Goal: Contribute content: Add original content to the website for others to see

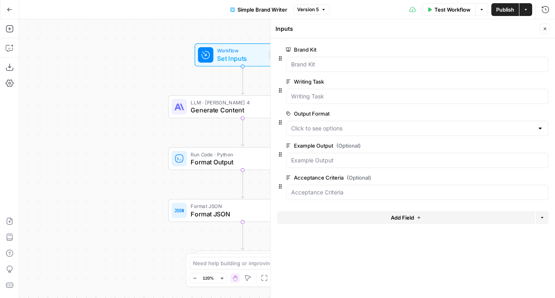
click at [527, 14] on button "Actions" at bounding box center [526, 9] width 13 height 13
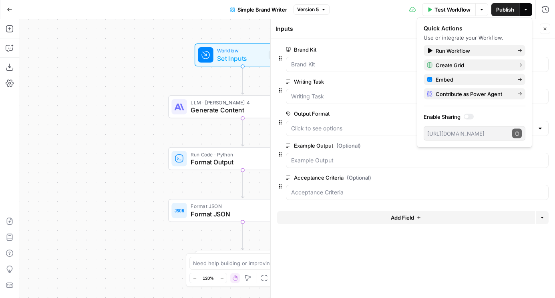
click at [12, 10] on icon "button" at bounding box center [10, 10] width 6 height 6
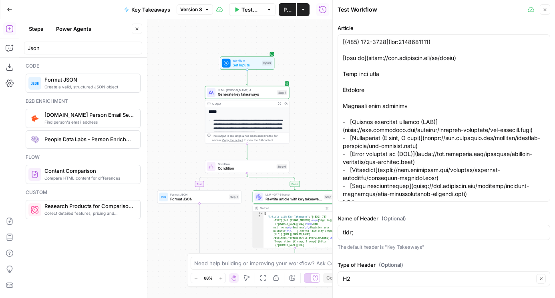
scroll to position [1424, 0]
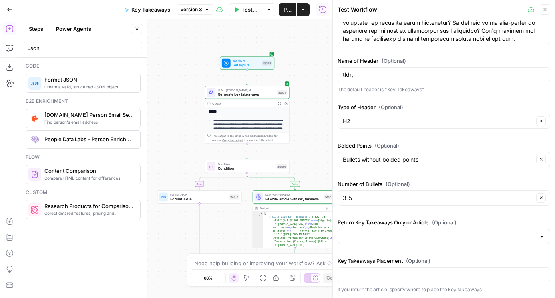
click at [545, 12] on button "Close" at bounding box center [545, 9] width 10 height 10
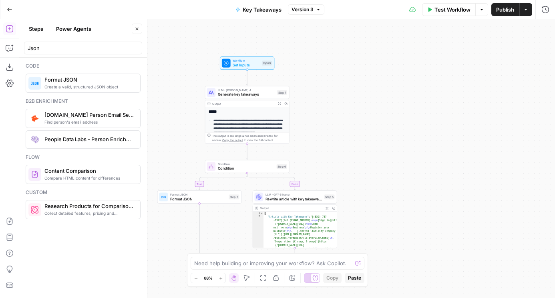
click at [530, 10] on button "Actions" at bounding box center [526, 9] width 13 height 13
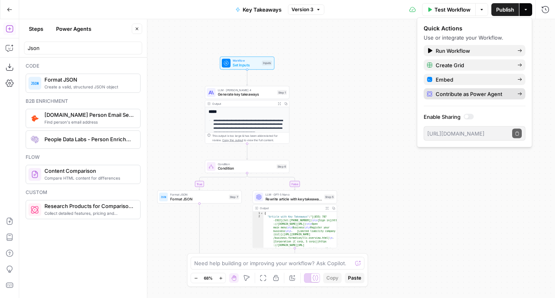
click at [477, 94] on span "Contribute as Power Agent" at bounding box center [473, 94] width 75 height 8
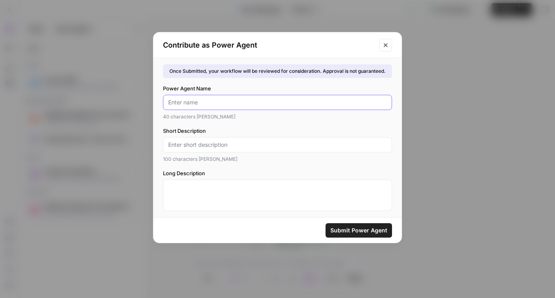
click at [294, 99] on input "Power Agent Name" at bounding box center [277, 103] width 219 height 8
type input "Key Takeaways"
click at [240, 136] on div "Short Description 100 characters max" at bounding box center [277, 145] width 229 height 36
click at [240, 143] on input "Short Description" at bounding box center [277, 145] width 219 height 8
type input "Add Key Takeaways"
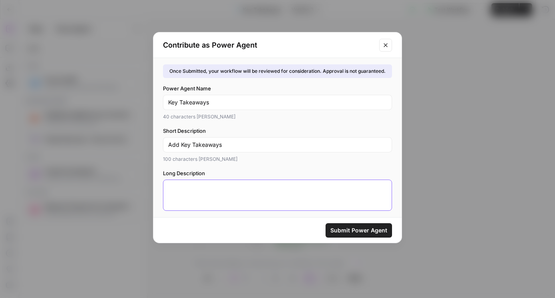
click at [218, 196] on textarea "Long Description" at bounding box center [277, 191] width 219 height 16
click at [342, 228] on span "Submit Power Agent" at bounding box center [358, 231] width 57 height 8
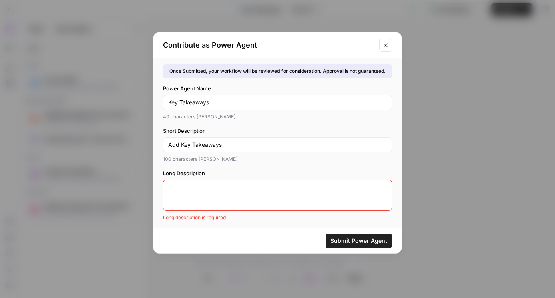
click at [290, 193] on textarea "Long Description" at bounding box center [277, 191] width 219 height 16
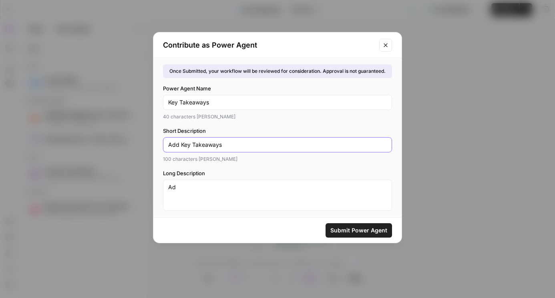
click at [213, 143] on input "Add Key Takeaways" at bounding box center [277, 145] width 219 height 8
click at [215, 183] on textarea "Ad" at bounding box center [277, 191] width 219 height 16
paste textarea "d Key Takeaways"
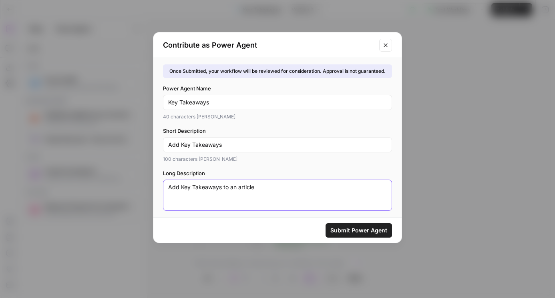
type textarea "Add Key Takeaways to an article"
click at [346, 228] on span "Submit Power Agent" at bounding box center [358, 231] width 57 height 8
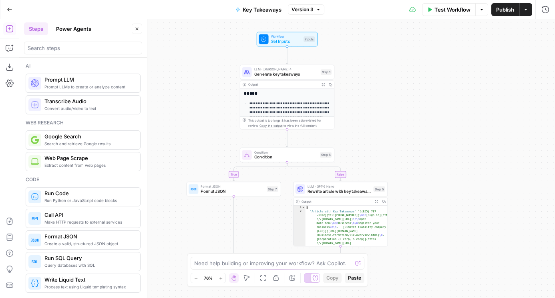
click at [86, 28] on button "Power Agents" at bounding box center [73, 28] width 45 height 13
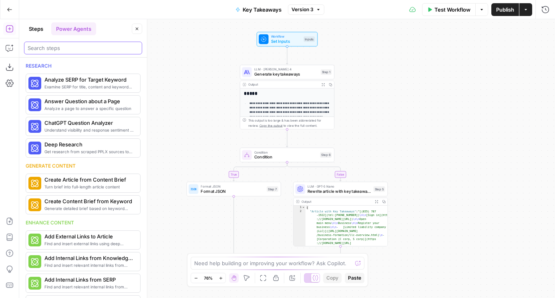
click at [83, 50] on input "search" at bounding box center [83, 48] width 111 height 8
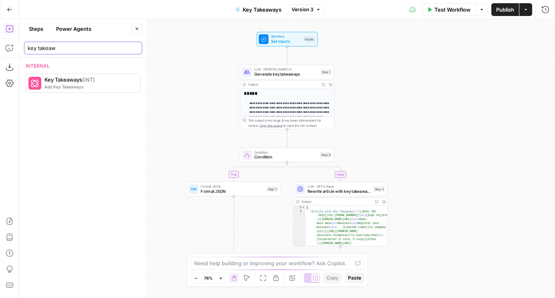
type input "key takeaw"
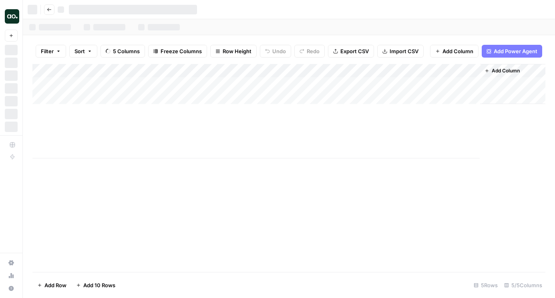
click at [522, 46] on button "Add Power Agent" at bounding box center [512, 51] width 60 height 13
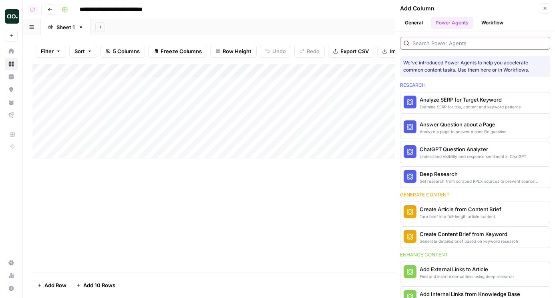
click at [451, 44] on input "search" at bounding box center [480, 43] width 134 height 8
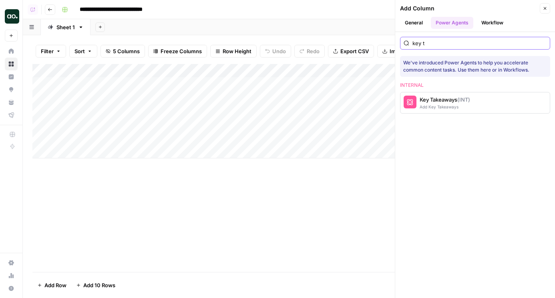
type input "key t"
click at [455, 97] on div "Key Takeaways (INT)" at bounding box center [445, 100] width 50 height 8
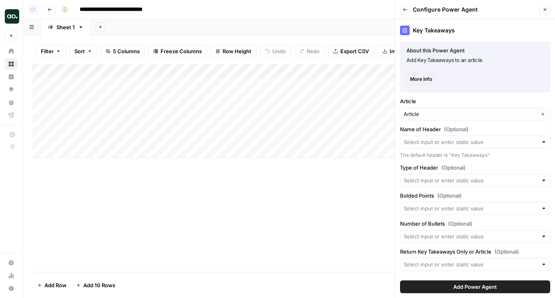
scroll to position [38, 0]
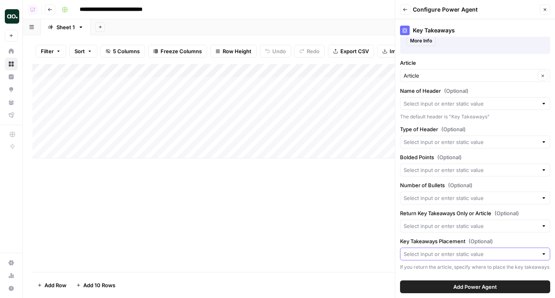
click at [445, 252] on input "Key Takeaways Placement (Optional)" at bounding box center [471, 254] width 134 height 8
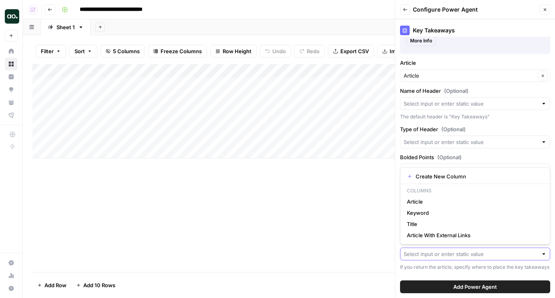
click at [445, 253] on input "Key Takeaways Placement (Optional)" at bounding box center [471, 254] width 134 height 8
click at [444, 269] on div "If you return the article, specify where to place the key takeaways" at bounding box center [475, 267] width 150 height 7
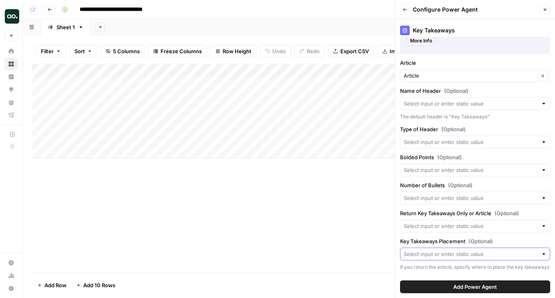
click at [441, 251] on input "Key Takeaways Placement (Optional)" at bounding box center [471, 254] width 134 height 8
click at [444, 267] on div "If you return the article, specify where to place the key takeaways" at bounding box center [475, 267] width 150 height 7
click at [444, 255] on input "Key Takeaways Placement (Optional)" at bounding box center [471, 254] width 134 height 8
click at [445, 265] on div "If you return the article, specify where to place the key takeaways" at bounding box center [475, 267] width 150 height 7
click at [443, 224] on input "Return Key Takeaways Only or Article (Optional)" at bounding box center [471, 226] width 134 height 8
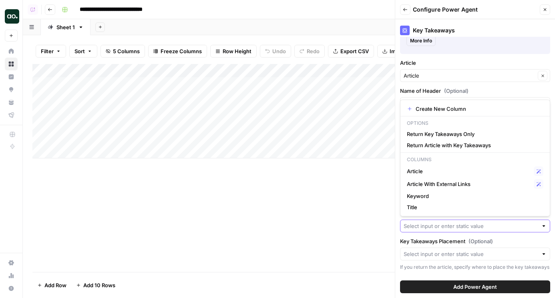
click at [445, 229] on input "Return Key Takeaways Only or Article (Optional)" at bounding box center [471, 226] width 134 height 8
click at [447, 233] on div "Key Takeaways About this Power Agent Add Key Takeaways to an article More Info …" at bounding box center [475, 158] width 160 height 279
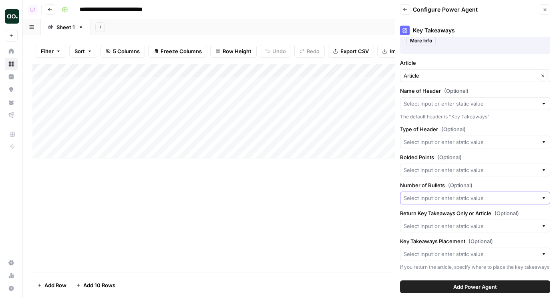
click at [446, 199] on input "Number of Bullets (Optional)" at bounding box center [471, 198] width 134 height 8
click at [440, 220] on div at bounding box center [475, 226] width 150 height 13
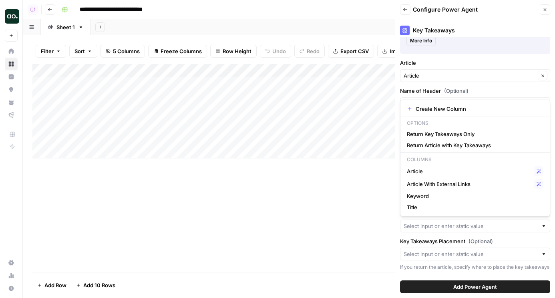
click at [415, 231] on div at bounding box center [475, 226] width 150 height 13
click at [417, 236] on div "Key Takeaways About this Power Agent Add Key Takeaways to an article More Info …" at bounding box center [475, 158] width 160 height 279
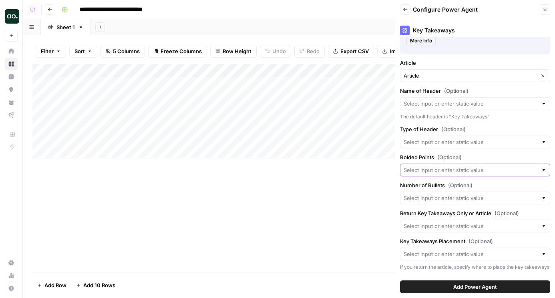
click at [425, 173] on input "Bolded Points (Optional)" at bounding box center [471, 170] width 134 height 8
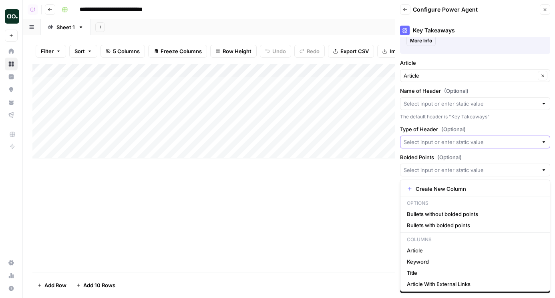
click at [431, 145] on input "Type of Header (Optional)" at bounding box center [471, 142] width 134 height 8
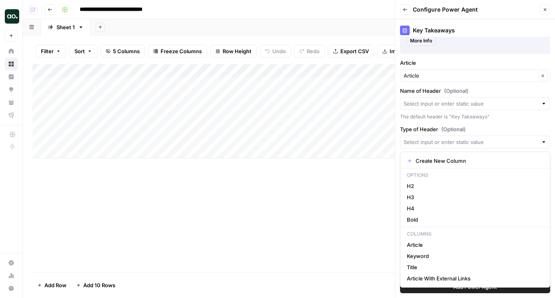
click at [431, 127] on label "Type of Header (Optional)" at bounding box center [475, 129] width 150 height 8
click at [431, 138] on input "Type of Header (Optional)" at bounding box center [471, 142] width 134 height 8
click at [431, 141] on input "Type of Header (Optional)" at bounding box center [471, 142] width 134 height 8
click at [431, 106] on input "Name of Header (Optional)" at bounding box center [471, 104] width 134 height 8
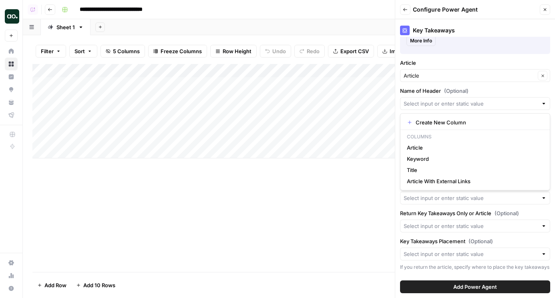
click at [431, 85] on div "Key Takeaways About this Power Agent Add Key Takeaways to an article More Info …" at bounding box center [475, 158] width 160 height 279
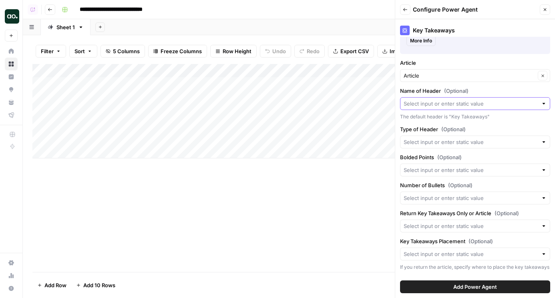
click at [431, 102] on input "Name of Header (Optional)" at bounding box center [471, 104] width 134 height 8
click at [438, 92] on label "Name of Header (Optional)" at bounding box center [475, 91] width 150 height 8
click at [438, 100] on input "Name of Header (Optional)" at bounding box center [471, 104] width 134 height 8
click at [440, 85] on div "Key Takeaways About this Power Agent Add Key Takeaways to an article More Info …" at bounding box center [475, 158] width 160 height 279
click at [475, 137] on div at bounding box center [475, 142] width 150 height 13
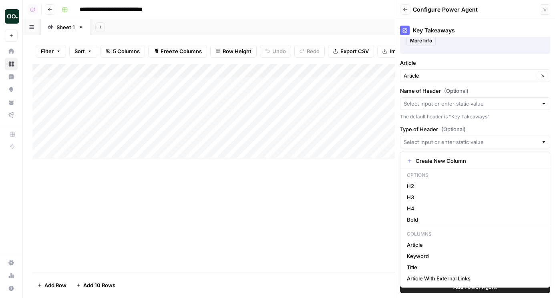
click at [475, 137] on div at bounding box center [475, 142] width 150 height 13
click at [475, 128] on label "Type of Header (Optional)" at bounding box center [475, 129] width 150 height 8
click at [475, 138] on input "Type of Header (Optional)" at bounding box center [471, 142] width 134 height 8
click at [475, 128] on label "Type of Header (Optional)" at bounding box center [475, 129] width 150 height 8
click at [475, 138] on input "Type of Header (Optional)" at bounding box center [471, 142] width 134 height 8
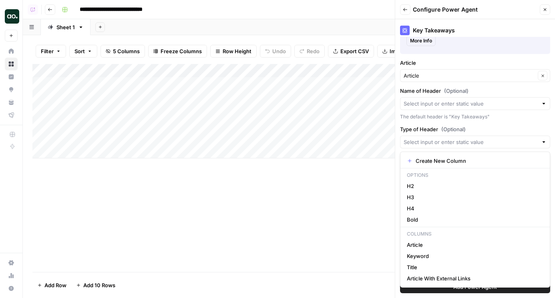
click at [478, 128] on label "Type of Header (Optional)" at bounding box center [475, 129] width 150 height 8
click at [478, 138] on input "Type of Header (Optional)" at bounding box center [471, 142] width 134 height 8
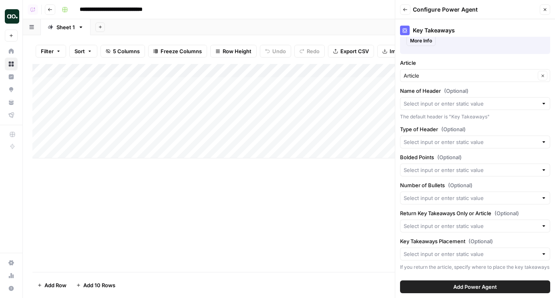
click at [497, 127] on label "Type of Header (Optional)" at bounding box center [475, 129] width 150 height 8
click at [497, 138] on input "Type of Header (Optional)" at bounding box center [471, 142] width 134 height 8
click at [497, 127] on label "Type of Header (Optional)" at bounding box center [475, 129] width 150 height 8
click at [497, 138] on input "Type of Header (Optional)" at bounding box center [471, 142] width 134 height 8
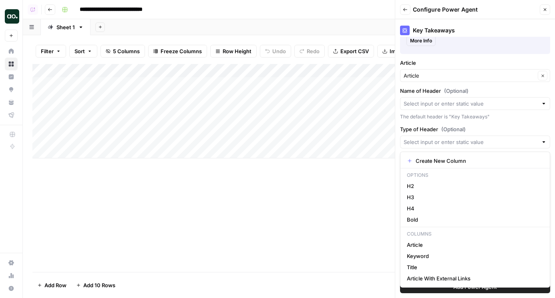
click at [525, 133] on label "Type of Header (Optional)" at bounding box center [475, 129] width 150 height 8
click at [525, 138] on input "Type of Header (Optional)" at bounding box center [471, 142] width 134 height 8
click at [526, 145] on input "Type of Header (Optional)" at bounding box center [471, 142] width 134 height 8
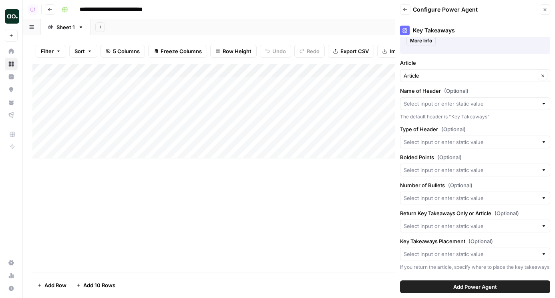
click at [530, 129] on label "Type of Header (Optional)" at bounding box center [475, 129] width 150 height 8
click at [530, 138] on input "Type of Header (Optional)" at bounding box center [471, 142] width 134 height 8
click at [536, 127] on label "Type of Header (Optional)" at bounding box center [475, 129] width 150 height 8
click at [536, 138] on input "Type of Header (Optional)" at bounding box center [471, 142] width 134 height 8
click at [536, 127] on label "Type of Header (Optional)" at bounding box center [475, 129] width 150 height 8
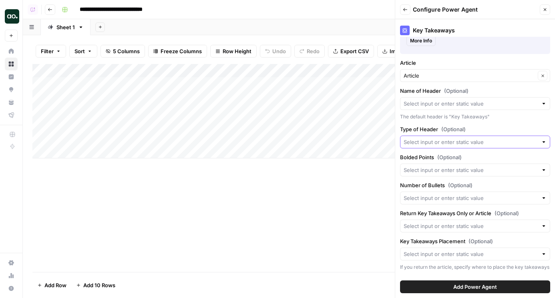
click at [536, 138] on input "Type of Header (Optional)" at bounding box center [471, 142] width 134 height 8
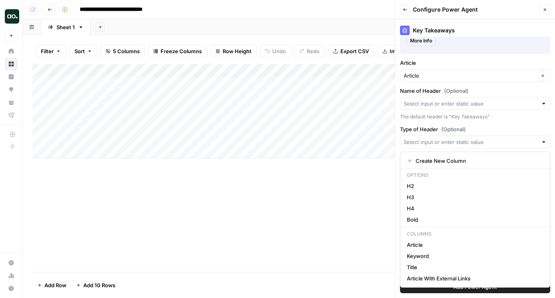
click at [409, 115] on div "The default header is "Key Takeaways"" at bounding box center [475, 116] width 150 height 7
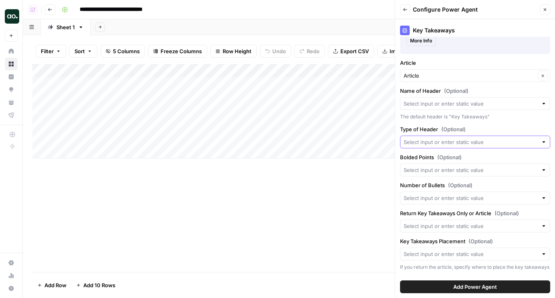
click at [414, 143] on input "Type of Header (Optional)" at bounding box center [471, 142] width 134 height 8
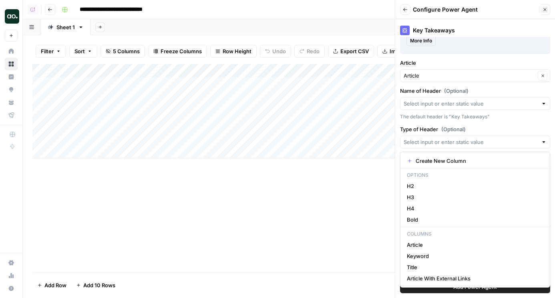
click at [412, 119] on div "The default header is "Key Takeaways"" at bounding box center [475, 116] width 150 height 7
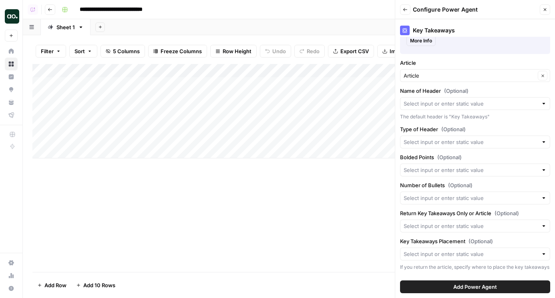
click at [410, 135] on div "Type of Header (Optional)" at bounding box center [475, 136] width 150 height 23
click at [410, 141] on input "Type of Header (Optional)" at bounding box center [471, 142] width 134 height 8
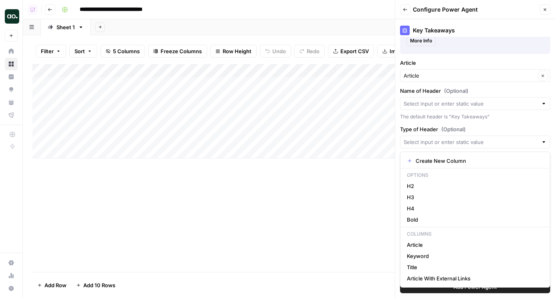
click at [410, 131] on label "Type of Header (Optional)" at bounding box center [475, 129] width 150 height 8
click at [410, 138] on input "Type of Header (Optional)" at bounding box center [471, 142] width 134 height 8
click at [409, 119] on div "The default header is "Key Takeaways"" at bounding box center [475, 116] width 150 height 7
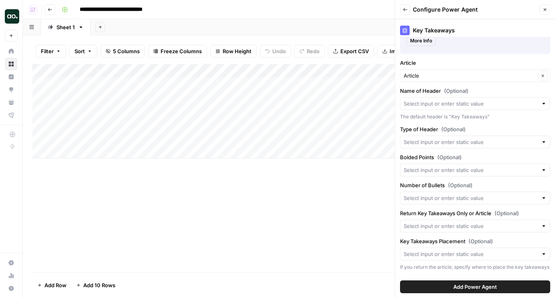
click at [407, 129] on label "Type of Header (Optional)" at bounding box center [475, 129] width 150 height 8
click at [407, 138] on input "Type of Header (Optional)" at bounding box center [471, 142] width 134 height 8
click at [407, 129] on label "Type of Header (Optional)" at bounding box center [475, 129] width 150 height 8
click at [407, 138] on input "Type of Header (Optional)" at bounding box center [471, 142] width 134 height 8
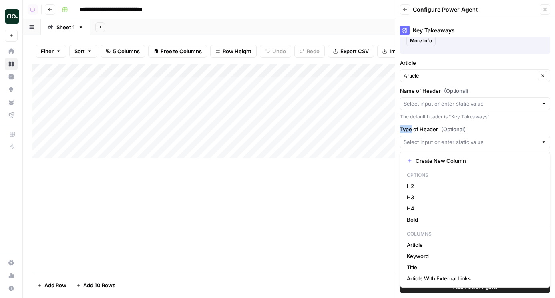
click at [407, 129] on label "Type of Header (Optional)" at bounding box center [475, 129] width 150 height 8
click at [407, 138] on input "Type of Header (Optional)" at bounding box center [471, 142] width 134 height 8
